Goal: Task Accomplishment & Management: Manage account settings

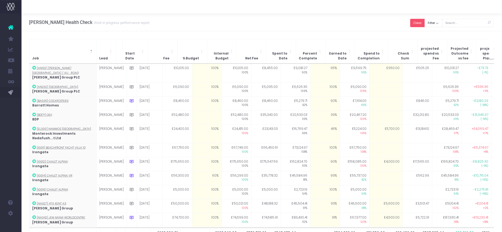
click at [421, 23] on button "Clear" at bounding box center [417, 23] width 15 height 8
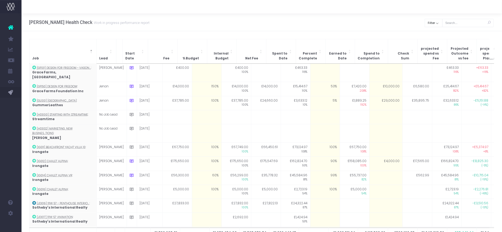
scroll to position [328, 0]
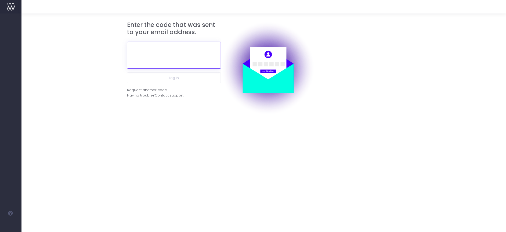
click at [194, 58] on input "text" at bounding box center [174, 55] width 94 height 27
paste input "525724"
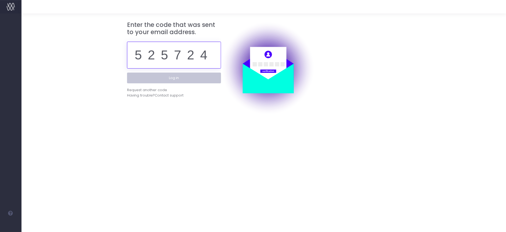
type input "525724"
click at [186, 75] on button "Log in" at bounding box center [174, 78] width 94 height 11
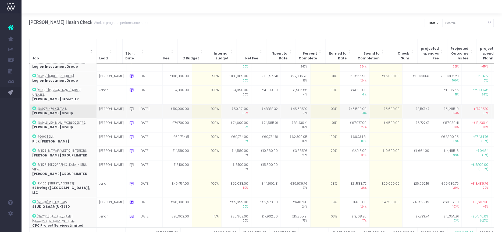
scroll to position [392, 0]
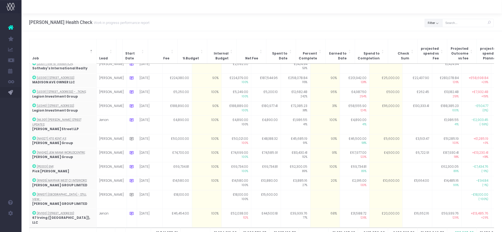
click at [433, 20] on button "Filter" at bounding box center [433, 23] width 18 height 8
click at [435, 35] on span at bounding box center [432, 35] width 5 height 5
click at [438, 35] on input "All" at bounding box center [439, 33] width 3 height 3
checkbox input "false"
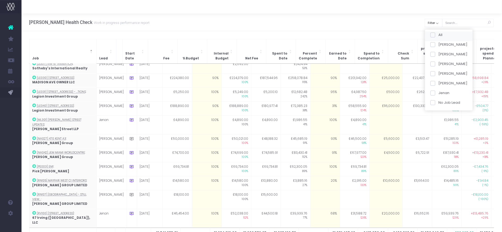
checkbox input "false"
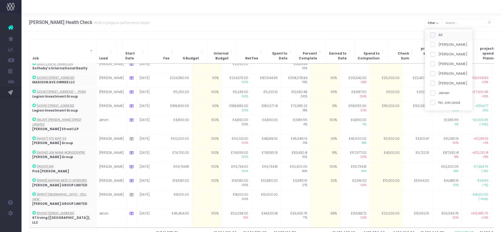
checkbox input "false"
click at [434, 63] on span at bounding box center [432, 64] width 5 height 5
click at [438, 63] on input "[PERSON_NAME]" at bounding box center [439, 62] width 3 height 3
checkbox input "true"
drag, startPoint x: 439, startPoint y: 113, endPoint x: 430, endPoint y: 111, distance: 9.5
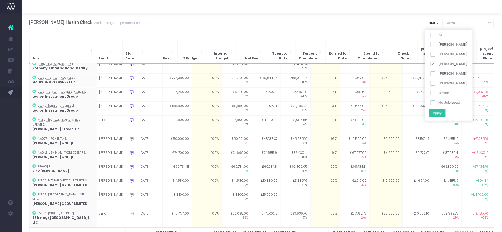
click at [439, 113] on button "Apply" at bounding box center [437, 113] width 16 height 9
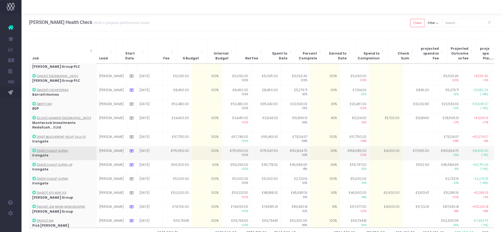
scroll to position [0, 0]
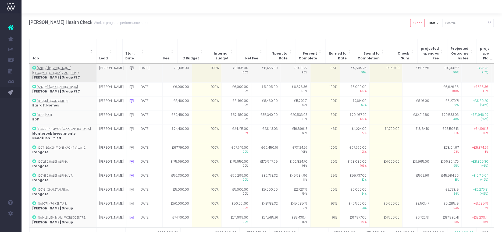
click at [322, 72] on td "95%" at bounding box center [325, 73] width 30 height 19
type input "96"
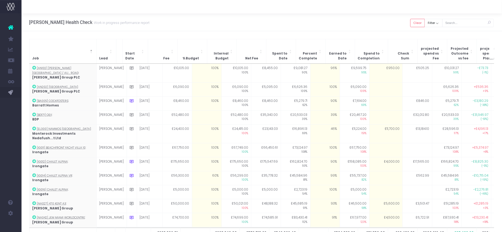
click at [329, 30] on div "[PERSON_NAME] Health Check Work in progress performance report Clear Filter All…" at bounding box center [261, 22] width 480 height 18
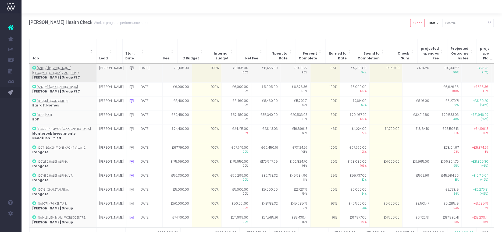
click at [381, 64] on td "£950.00" at bounding box center [385, 73] width 33 height 19
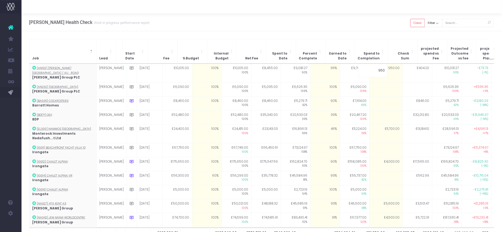
click at [373, 30] on div "[PERSON_NAME] Health Check Work in progress performance report Clear Filter All…" at bounding box center [261, 22] width 480 height 18
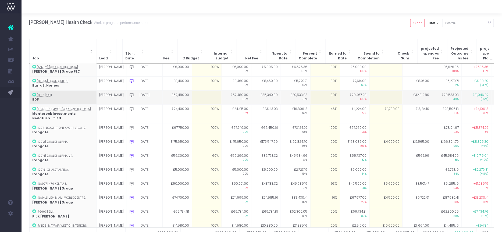
scroll to position [30, 0]
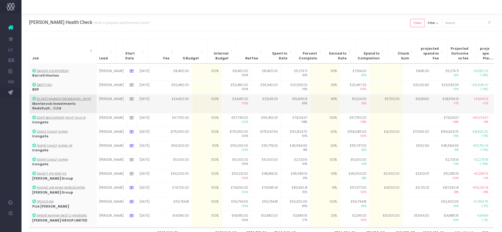
click at [316, 98] on td "46%" at bounding box center [325, 104] width 30 height 19
type input "70"
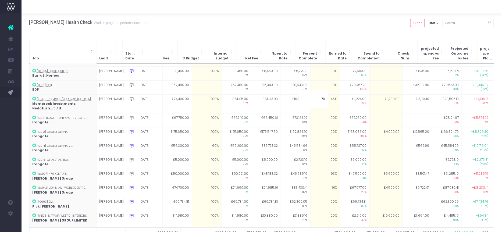
click at [312, 24] on div "[PERSON_NAME] Health Check Work in progress performance report Clear Filter All…" at bounding box center [261, 22] width 480 height 18
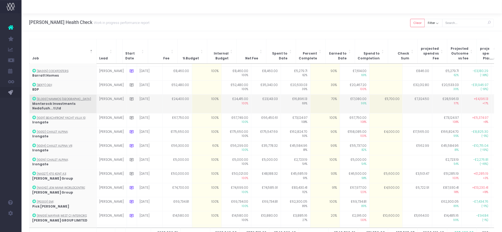
click at [375, 95] on td "£11,700.00" at bounding box center [385, 104] width 33 height 19
type input "7000"
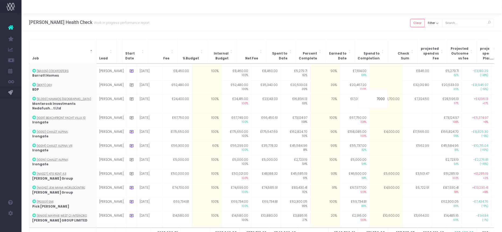
click at [368, 22] on div "[PERSON_NAME] Health Check Work in progress performance report Clear Filter All…" at bounding box center [261, 22] width 480 height 18
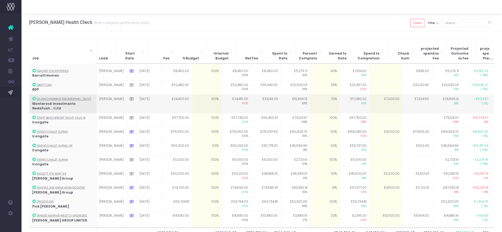
click at [318, 98] on td "70%" at bounding box center [325, 104] width 30 height 19
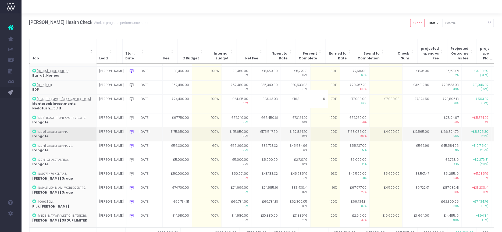
type input "65"
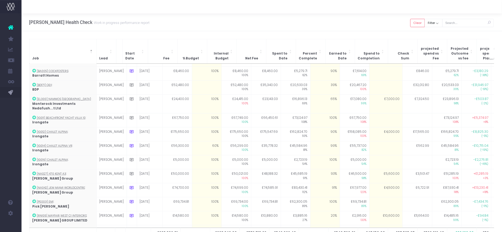
click at [341, 36] on div "Job Lead Start Date Fee % Budget Internal Budget Net Fee Spent to Date Percent …" at bounding box center [261, 143] width 480 height 224
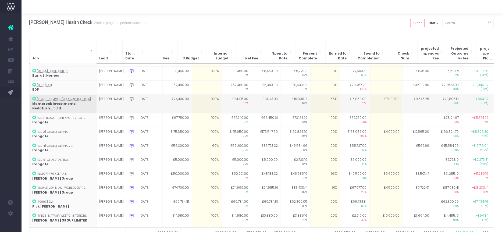
click at [320, 95] on td "65%" at bounding box center [325, 104] width 30 height 19
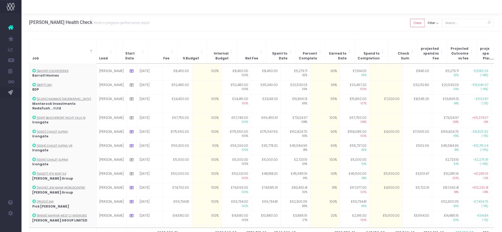
click at [380, 95] on td "£7,000.00" at bounding box center [385, 104] width 33 height 19
type input "7000"
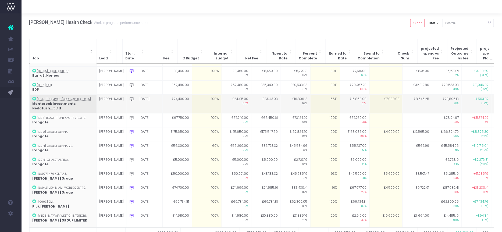
click at [376, 95] on td "£7,000.00" at bounding box center [385, 104] width 33 height 19
type input "9500"
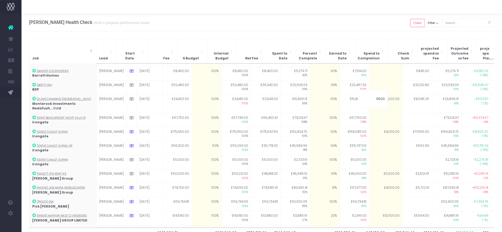
click at [366, 21] on div "[PERSON_NAME] Health Check Work in progress performance report Clear Filter All…" at bounding box center [261, 22] width 480 height 18
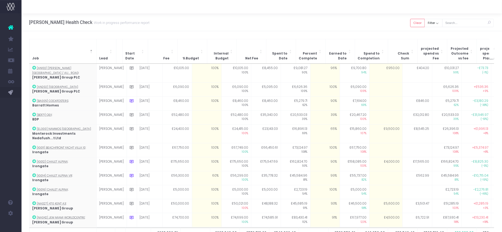
scroll to position [0, 0]
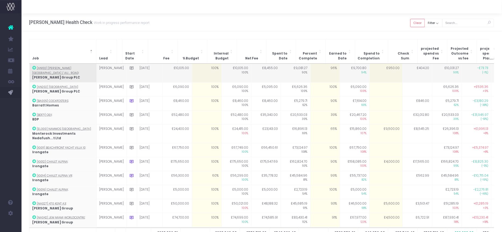
click at [129, 66] on icon at bounding box center [131, 68] width 5 height 5
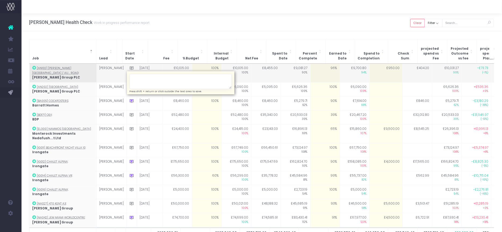
click at [142, 75] on textarea at bounding box center [180, 81] width 102 height 15
type textarea "landscape amends in one view left"
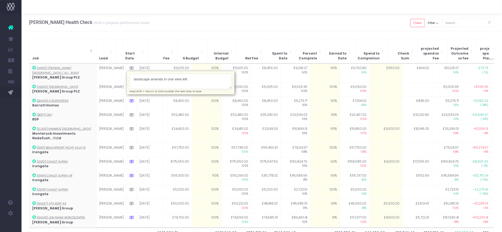
click at [174, 35] on div "Job Lead Start Date Fee % Budget Internal Budget Net Fee Spent to Date Percent …" at bounding box center [261, 143] width 480 height 224
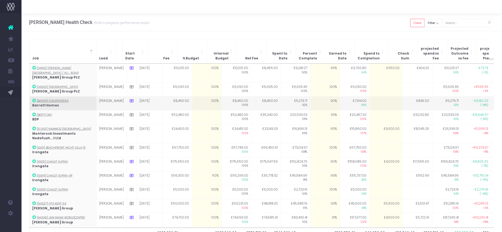
click at [312, 96] on td "90%" at bounding box center [325, 103] width 30 height 14
type input "99"
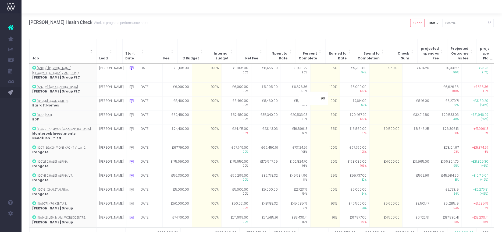
click at [312, 30] on div "[PERSON_NAME] Health Check Work in progress performance report Clear Filter All…" at bounding box center [261, 22] width 480 height 18
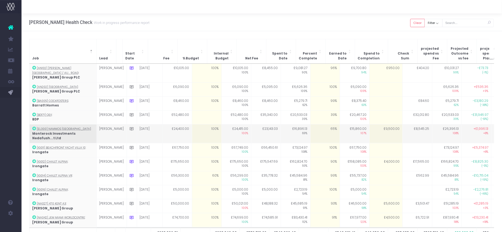
scroll to position [30, 0]
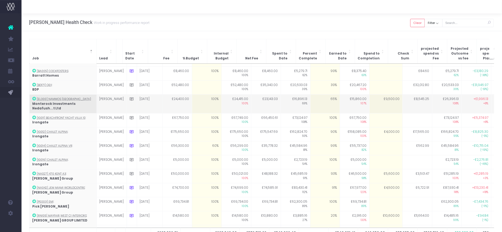
click at [129, 97] on icon at bounding box center [131, 99] width 5 height 5
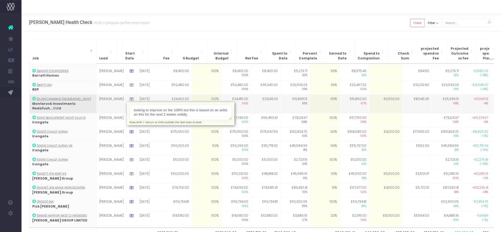
type textarea "looking to improve on the 108% but this is based on an artist on this for the n…"
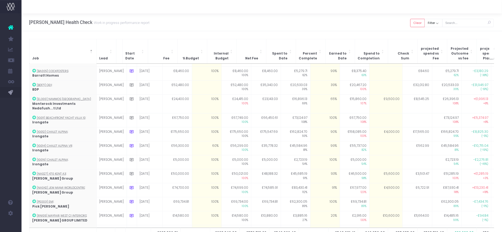
click at [268, 35] on div "Job Lead Start Date Fee % Budget Internal Budget Net Fee Spent to Date Percent …" at bounding box center [261, 143] width 480 height 224
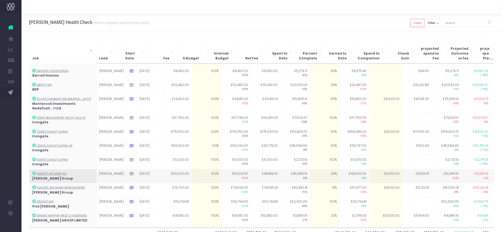
click at [319, 169] on td "93%" at bounding box center [325, 176] width 30 height 14
type input "93"
click at [375, 169] on td "£5,600.00" at bounding box center [385, 176] width 33 height 14
type input "3500"
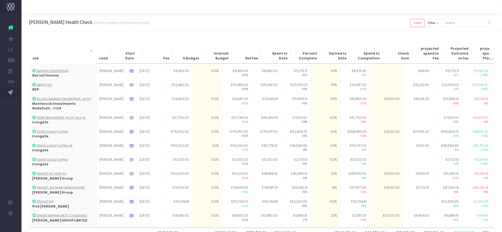
click at [368, 23] on div "[PERSON_NAME] Health Check Work in progress performance report Clear Filter All…" at bounding box center [261, 22] width 480 height 18
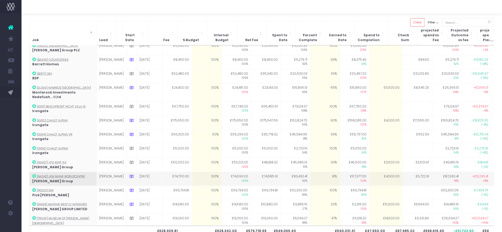
scroll to position [23, 0]
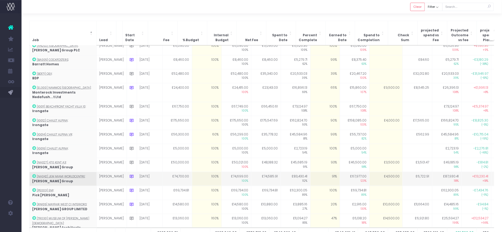
click at [310, 172] on td "91%" at bounding box center [325, 179] width 30 height 14
type input "96"
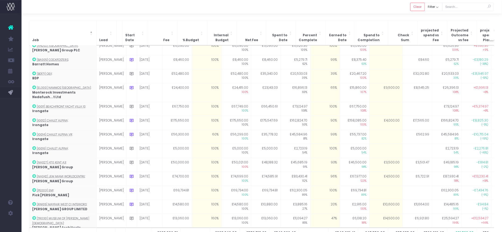
click at [293, 16] on div "Job Lead Start Date Fee % Budget Internal Budget Net Fee Spent to Date Percent …" at bounding box center [261, 134] width 480 height 242
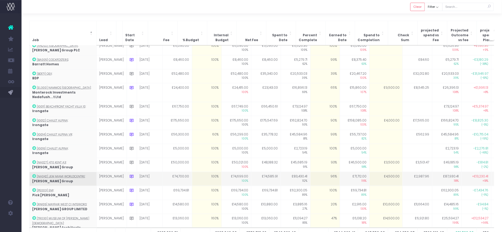
click at [380, 172] on td "£4,500.00" at bounding box center [385, 179] width 33 height 14
type input "4500"
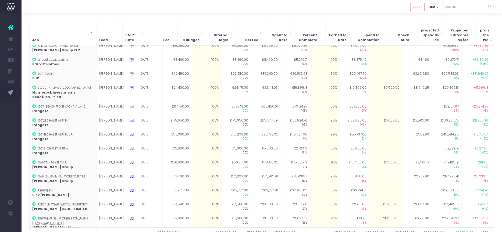
click at [405, 16] on div "Job Lead Start Date Fee % Budget Internal Budget Net Fee Spent to Date Percent …" at bounding box center [261, 134] width 480 height 242
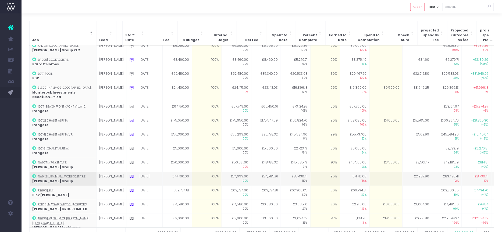
click at [369, 172] on td at bounding box center [385, 179] width 33 height 14
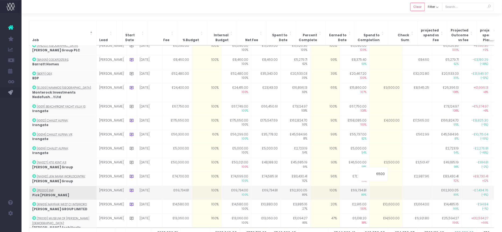
click at [369, 186] on td at bounding box center [385, 193] width 33 height 14
type input "0"
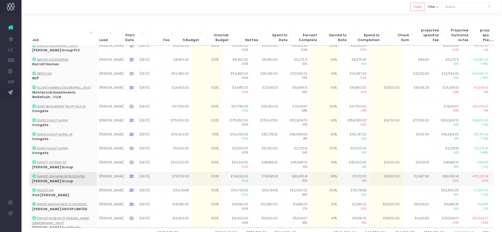
click at [370, 172] on td "£6,500.00" at bounding box center [385, 179] width 33 height 14
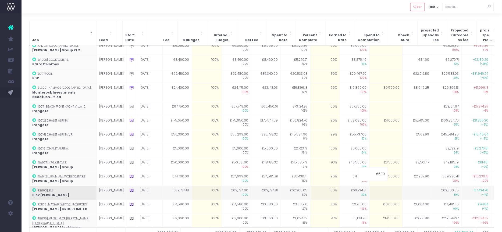
click at [369, 186] on td at bounding box center [385, 193] width 33 height 14
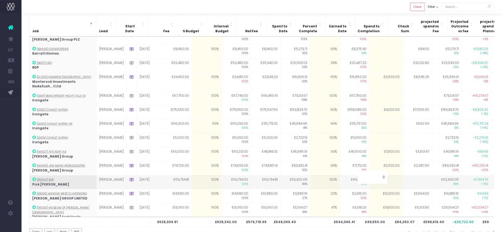
scroll to position [14, 0]
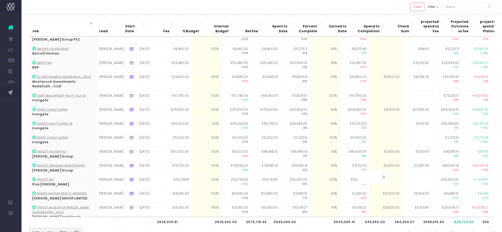
click at [350, 9] on div at bounding box center [261, 6] width 480 height 13
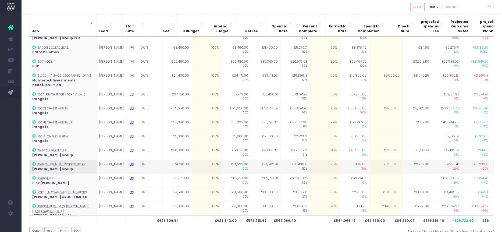
scroll to position [8, 0]
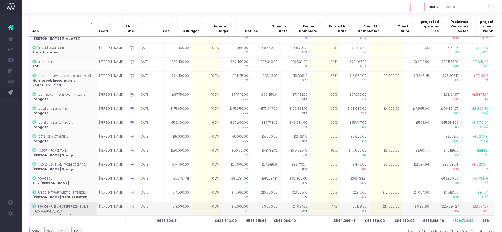
click at [382, 202] on td "£14,500.00" at bounding box center [385, 211] width 33 height 19
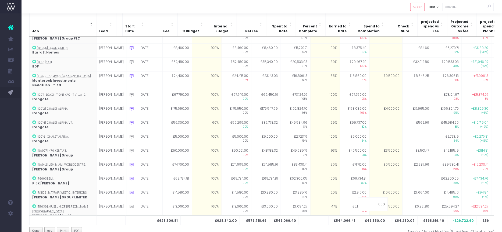
type input "10000"
click at [352, 8] on div at bounding box center [261, 6] width 480 height 13
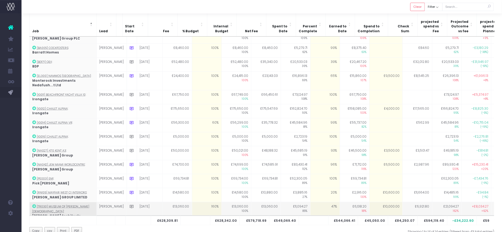
click at [369, 202] on td "£10,000.00" at bounding box center [385, 211] width 33 height 19
type input "9500"
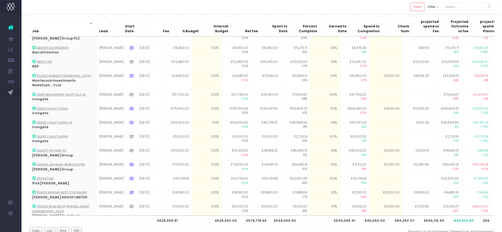
click at [382, 5] on div at bounding box center [261, 6] width 480 height 13
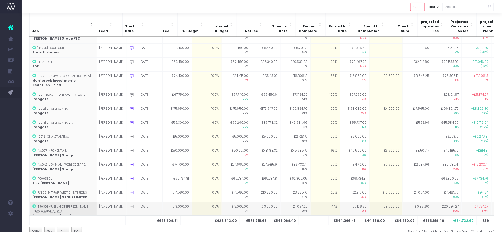
click at [382, 202] on td "£9,500.00" at bounding box center [385, 211] width 33 height 19
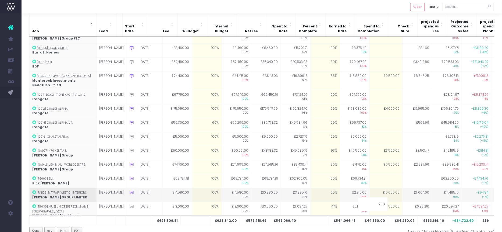
type input "9800"
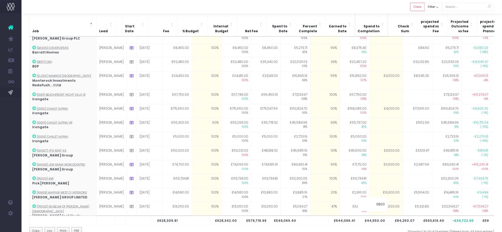
click at [369, 14] on th "Spend to Completion" at bounding box center [371, 24] width 33 height 24
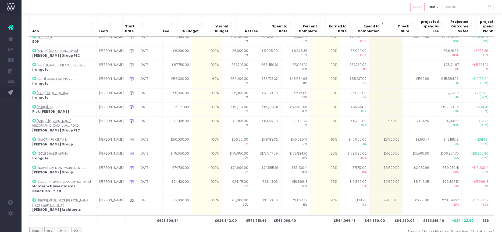
scroll to position [3, 0]
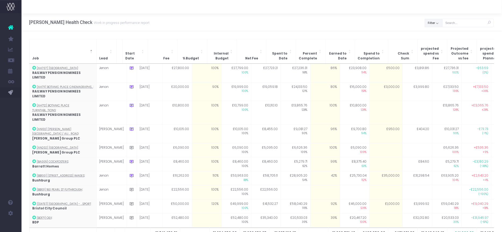
click at [441, 23] on button "Filter" at bounding box center [433, 23] width 18 height 8
click at [431, 35] on span at bounding box center [432, 35] width 5 height 5
click at [438, 35] on input "All" at bounding box center [439, 33] width 3 height 3
checkbox input "false"
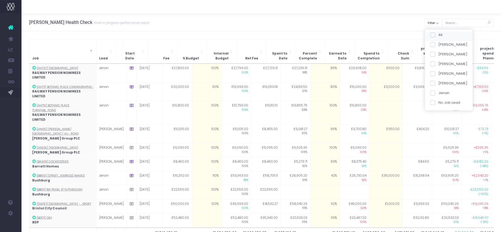
checkbox input "false"
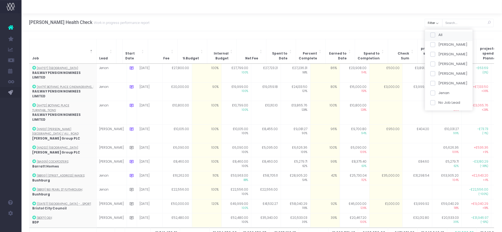
checkbox input "false"
drag, startPoint x: 433, startPoint y: 63, endPoint x: 434, endPoint y: 104, distance: 40.9
click at [433, 64] on span at bounding box center [432, 64] width 5 height 5
click at [438, 64] on input "[PERSON_NAME]" at bounding box center [439, 62] width 3 height 3
checkbox input "true"
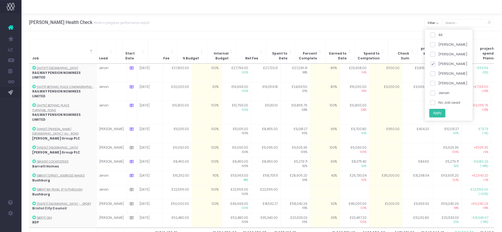
click at [434, 109] on button "Apply" at bounding box center [437, 113] width 16 height 9
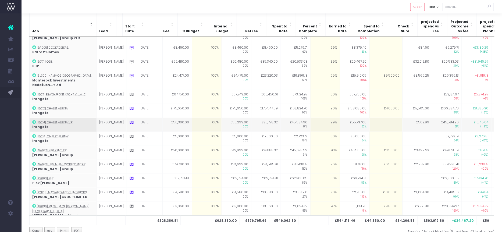
scroll to position [8, 0]
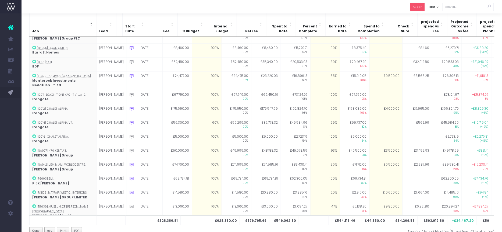
click at [419, 8] on button "Clear" at bounding box center [417, 7] width 15 height 8
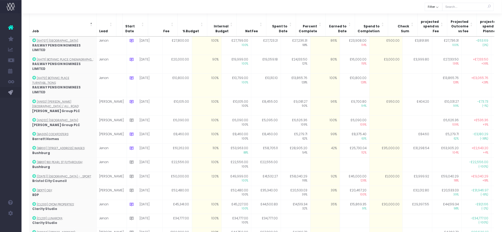
scroll to position [0, 0]
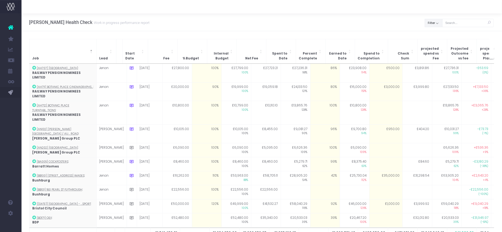
click at [431, 23] on button "Filter" at bounding box center [433, 23] width 18 height 8
click at [431, 35] on span at bounding box center [432, 35] width 5 height 5
click at [438, 35] on input "All" at bounding box center [439, 33] width 3 height 3
checkbox input "false"
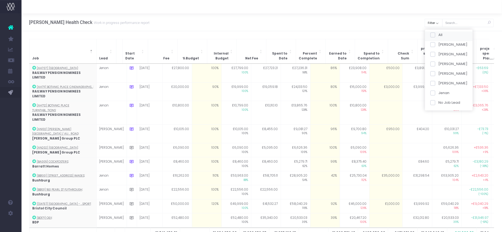
checkbox input "false"
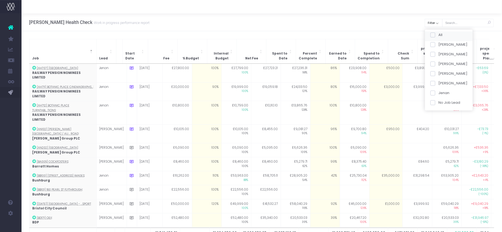
checkbox input "false"
click at [431, 63] on span at bounding box center [432, 64] width 5 height 5
click at [438, 63] on input "[PERSON_NAME]" at bounding box center [439, 62] width 3 height 3
checkbox input "true"
click at [434, 110] on button "Apply" at bounding box center [437, 113] width 16 height 9
